Goal: Navigation & Orientation: Find specific page/section

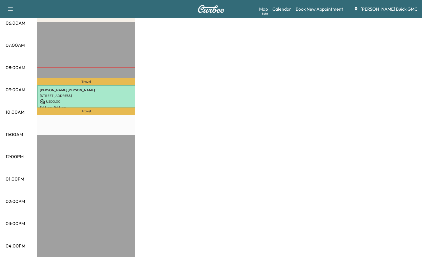
scroll to position [112, 0]
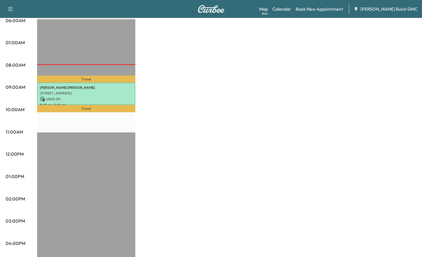
click at [384, 39] on div "Van Name 1 * Scheduled hours have been modified for this day Revenue $ 0.00 Wor…" at bounding box center [226, 171] width 379 height 421
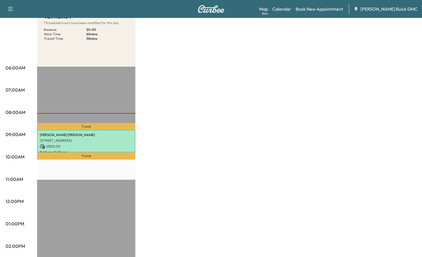
scroll to position [0, 0]
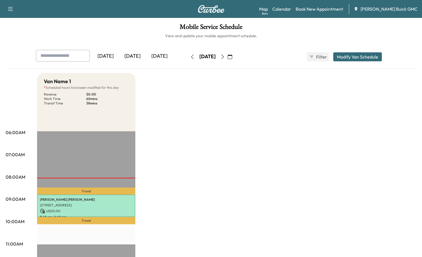
click at [134, 50] on div "[DATE]" at bounding box center [132, 56] width 27 height 13
click at [135, 54] on div "[DATE]" at bounding box center [132, 56] width 27 height 13
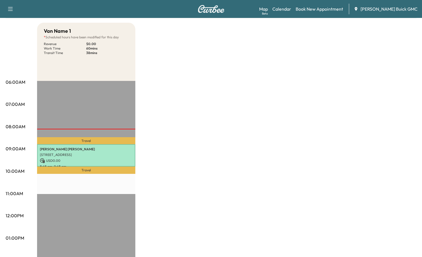
scroll to position [56, 0]
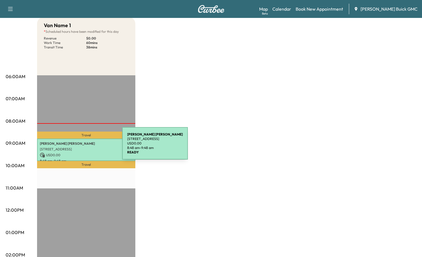
click at [80, 147] on p "[STREET_ADDRESS]" at bounding box center [86, 149] width 93 height 4
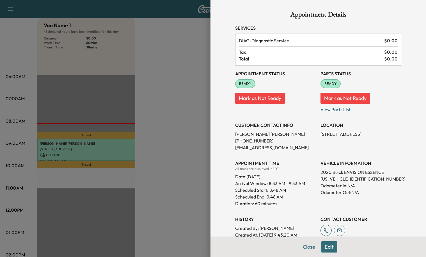
click at [245, 134] on p "[PERSON_NAME]" at bounding box center [275, 134] width 81 height 7
click at [244, 141] on p "[PHONE_NUMBER]" at bounding box center [275, 141] width 81 height 7
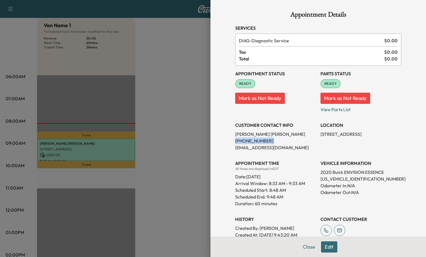
click at [244, 141] on p "[PHONE_NUMBER]" at bounding box center [275, 141] width 81 height 7
copy p "[PHONE_NUMBER]"
click at [191, 141] on div at bounding box center [213, 128] width 426 height 257
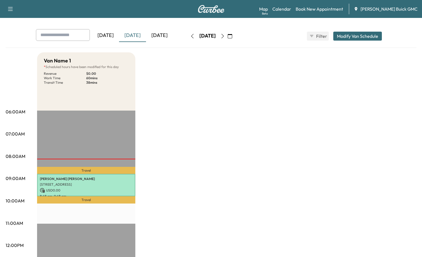
scroll to position [0, 0]
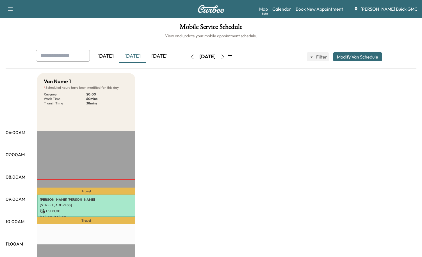
click at [133, 53] on div "[DATE]" at bounding box center [132, 56] width 27 height 13
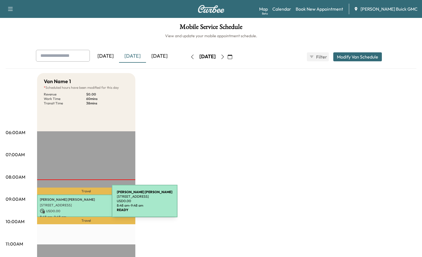
click at [70, 205] on p "[STREET_ADDRESS]" at bounding box center [86, 205] width 93 height 4
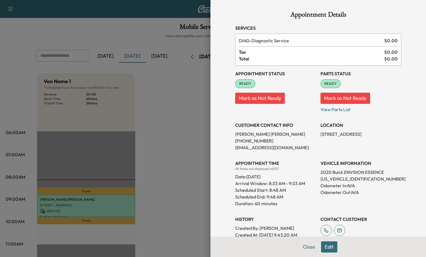
click at [162, 133] on div at bounding box center [213, 128] width 426 height 257
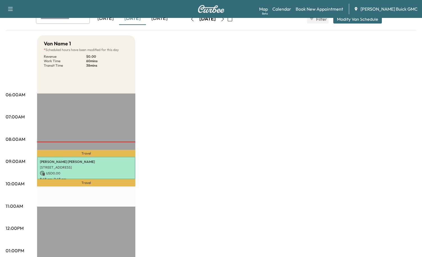
scroll to position [28, 0]
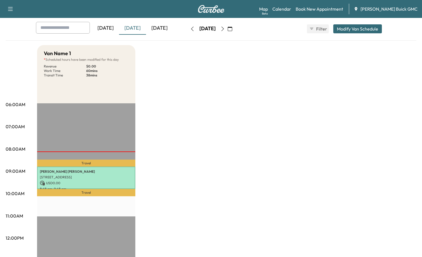
click at [134, 30] on div "[DATE]" at bounding box center [132, 28] width 27 height 13
click at [157, 29] on div "[DATE]" at bounding box center [159, 28] width 27 height 13
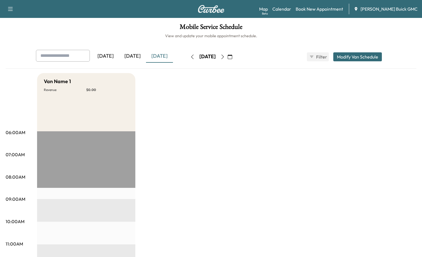
click at [132, 57] on div "[DATE]" at bounding box center [132, 56] width 27 height 13
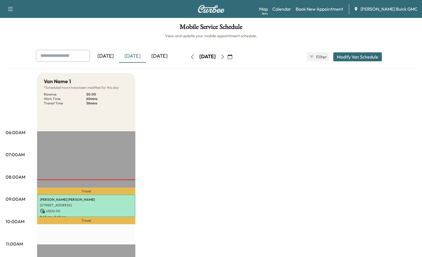
click at [124, 59] on div "[DATE]" at bounding box center [132, 56] width 27 height 13
click at [136, 59] on div "[DATE]" at bounding box center [132, 56] width 27 height 13
click at [136, 43] on div "Mobile Service Schedule View and update your mobile appointment schedule. [DATE…" at bounding box center [211, 259] width 422 height 482
click at [137, 54] on div "[DATE]" at bounding box center [132, 56] width 27 height 13
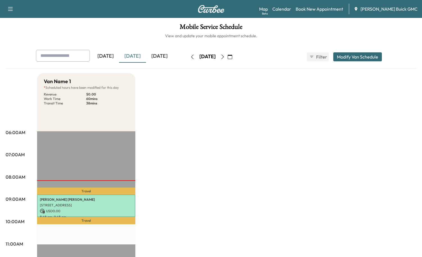
click at [225, 56] on icon "button" at bounding box center [222, 57] width 4 height 4
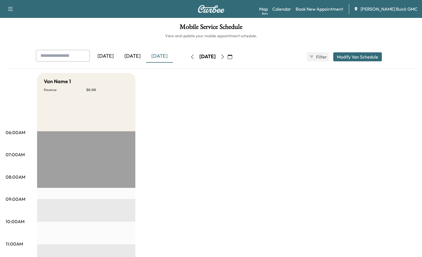
click at [227, 56] on button "button" at bounding box center [223, 56] width 10 height 9
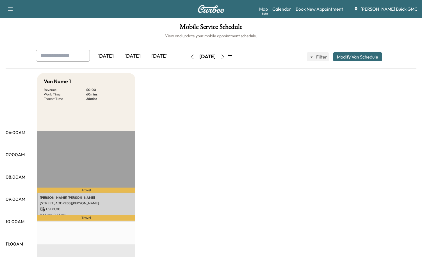
click at [190, 55] on icon "button" at bounding box center [192, 57] width 4 height 4
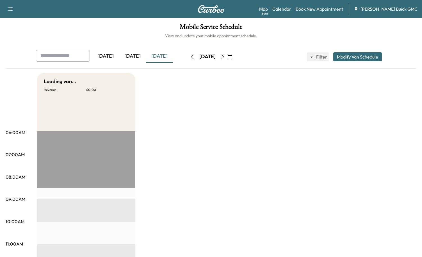
click at [187, 55] on button "button" at bounding box center [192, 56] width 10 height 9
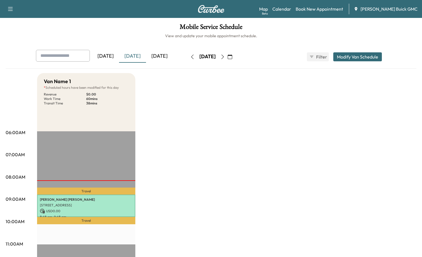
click at [225, 58] on icon "button" at bounding box center [222, 57] width 4 height 4
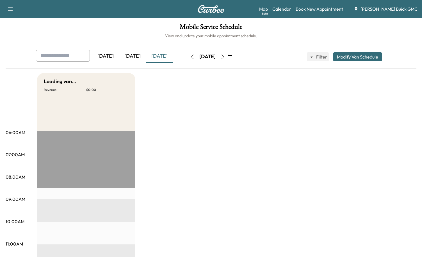
click at [227, 58] on button "button" at bounding box center [223, 56] width 10 height 9
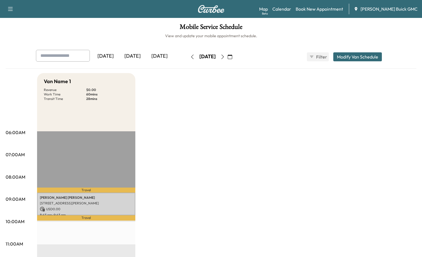
click at [225, 58] on icon "button" at bounding box center [222, 57] width 4 height 4
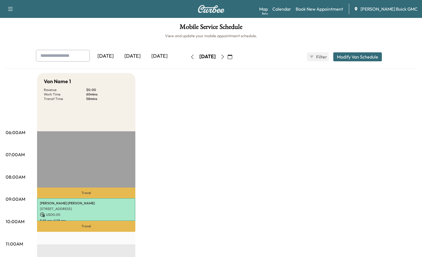
drag, startPoint x: 221, startPoint y: 118, endPoint x: 176, endPoint y: 54, distance: 78.9
